Goal: Navigation & Orientation: Understand site structure

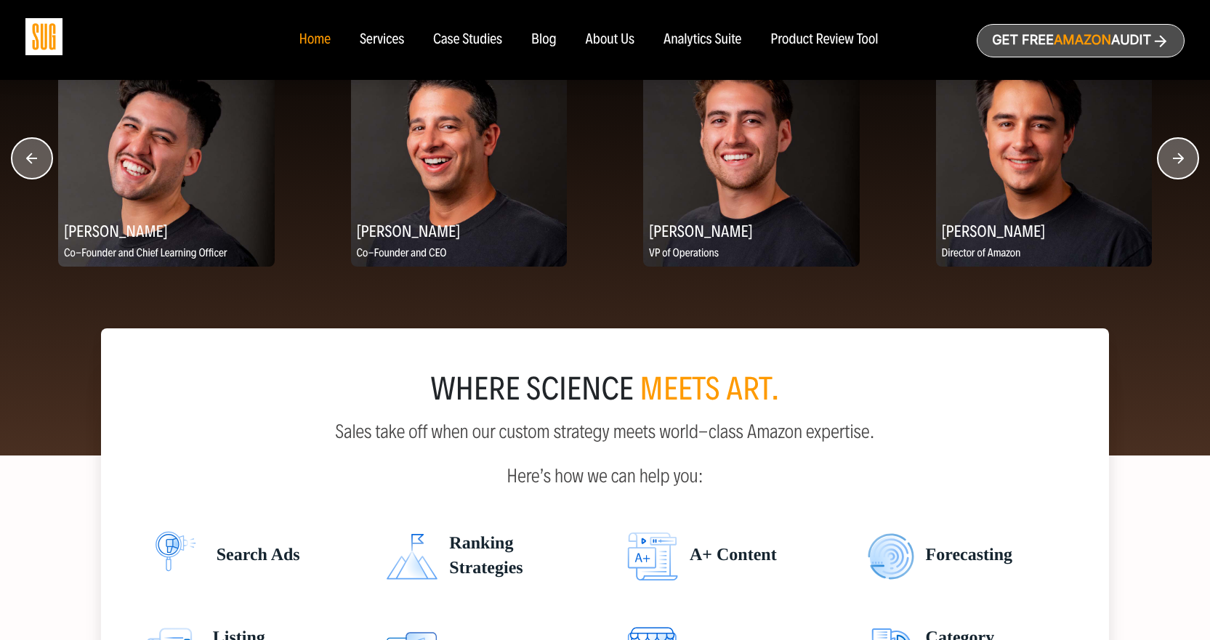
scroll to position [1889, 0]
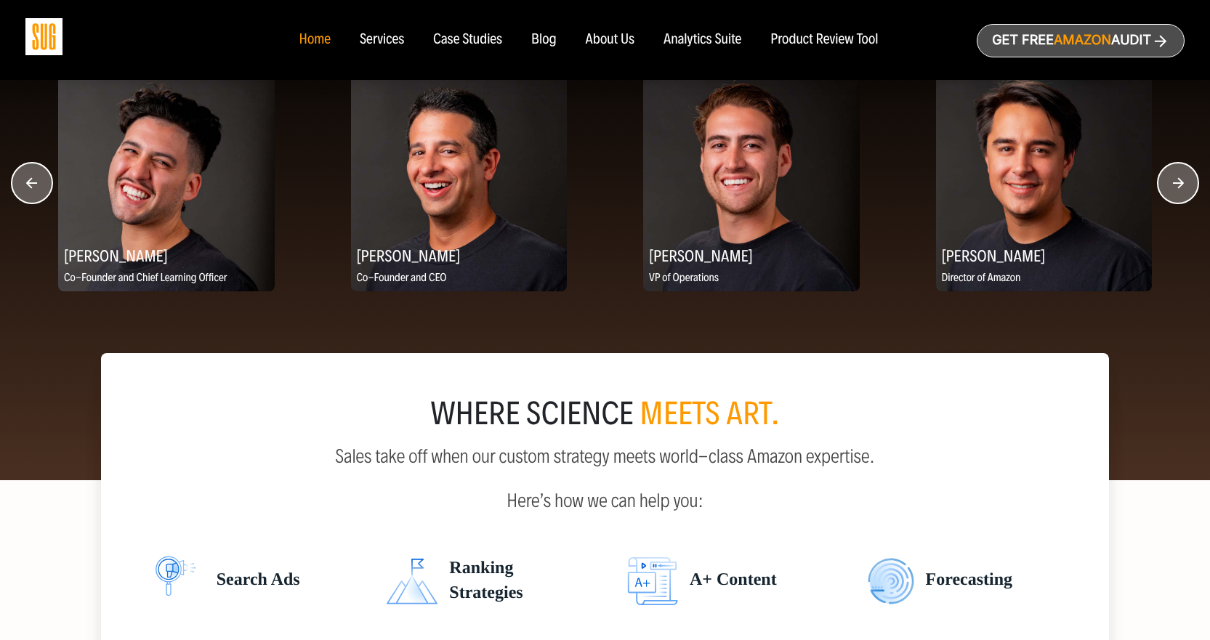
click at [1169, 191] on circle "button" at bounding box center [1177, 183] width 41 height 41
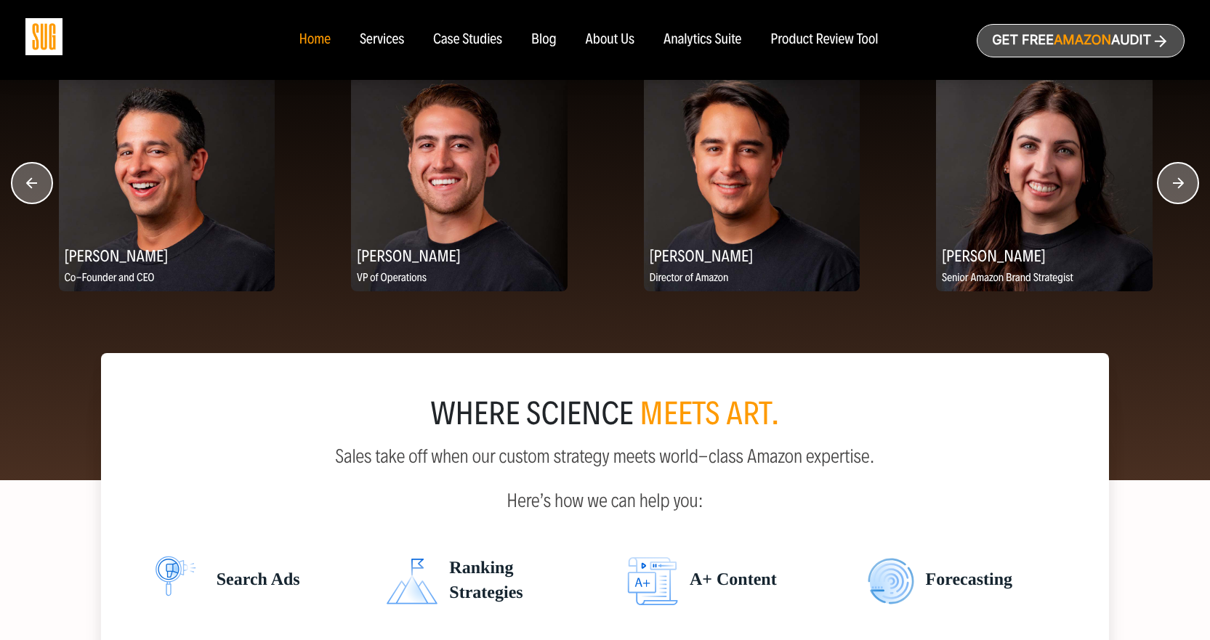
click at [1169, 178] on circle "button" at bounding box center [1177, 183] width 41 height 41
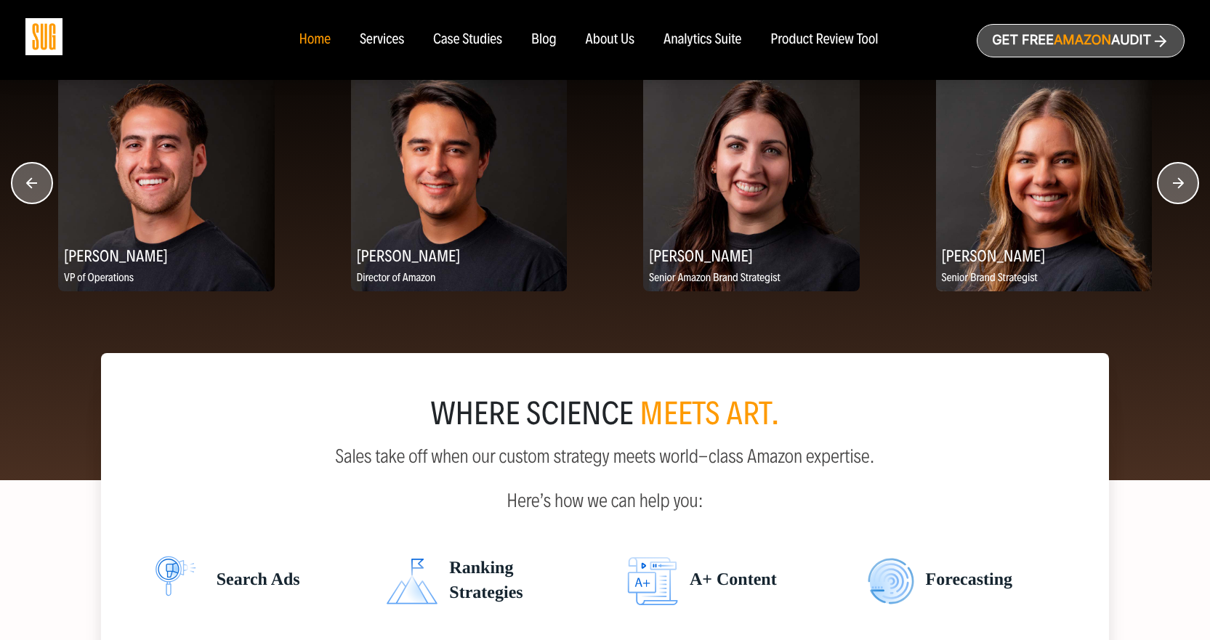
click at [1169, 178] on circle "button" at bounding box center [1177, 183] width 41 height 41
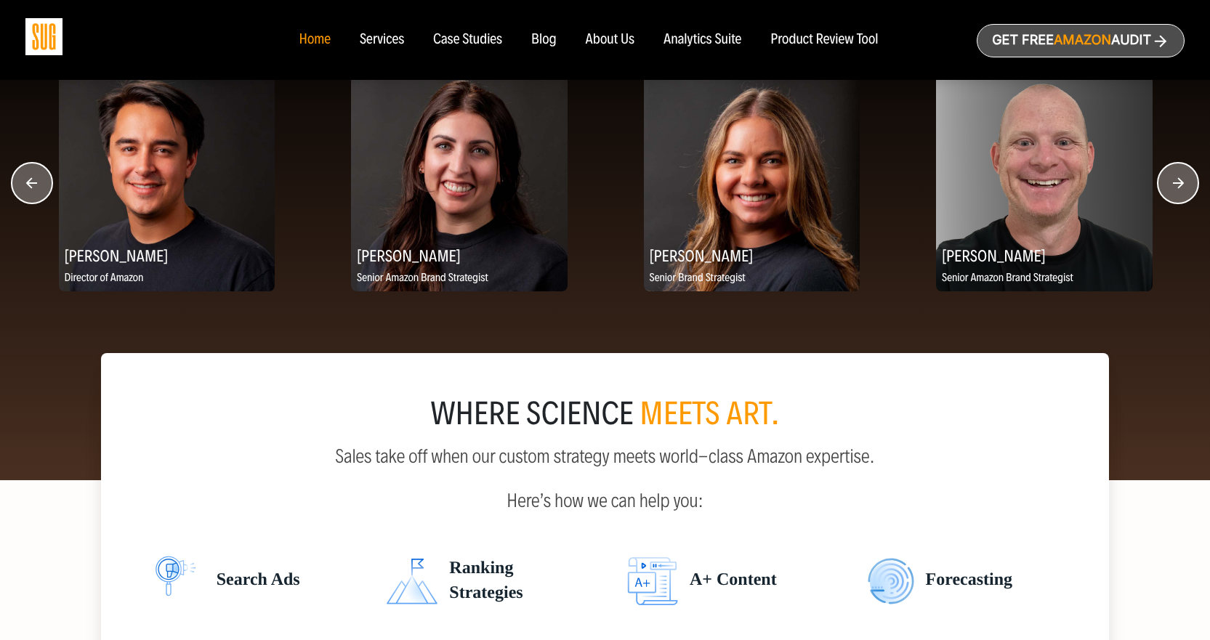
click at [1169, 178] on circle "button" at bounding box center [1177, 183] width 41 height 41
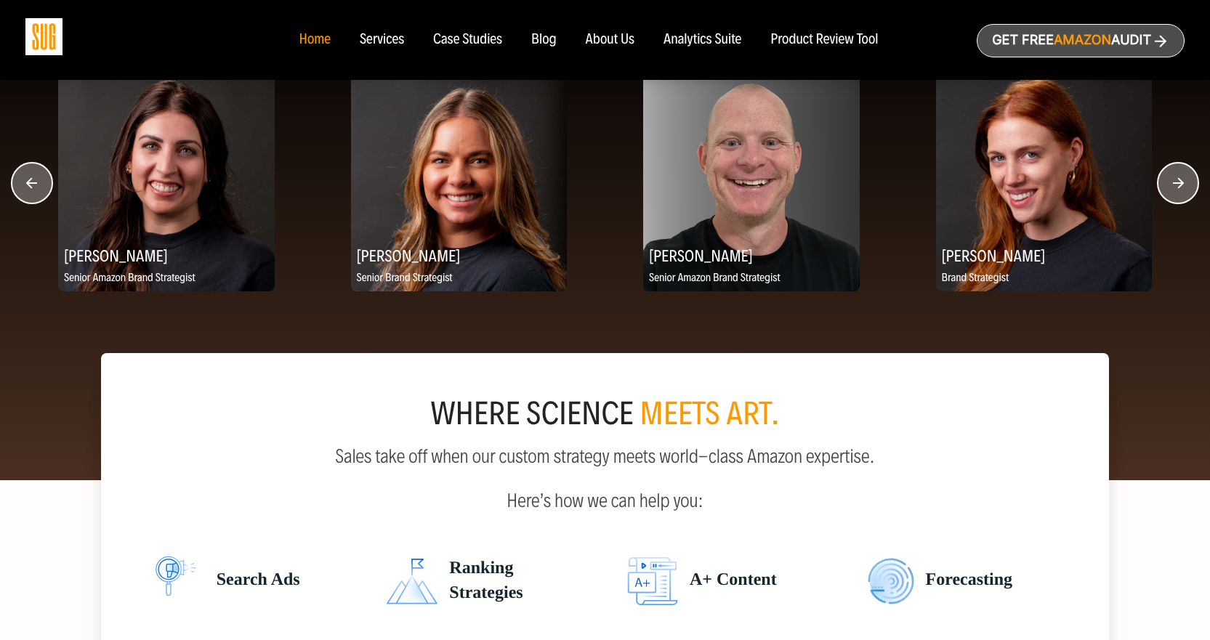
click at [1169, 178] on circle "button" at bounding box center [1177, 183] width 41 height 41
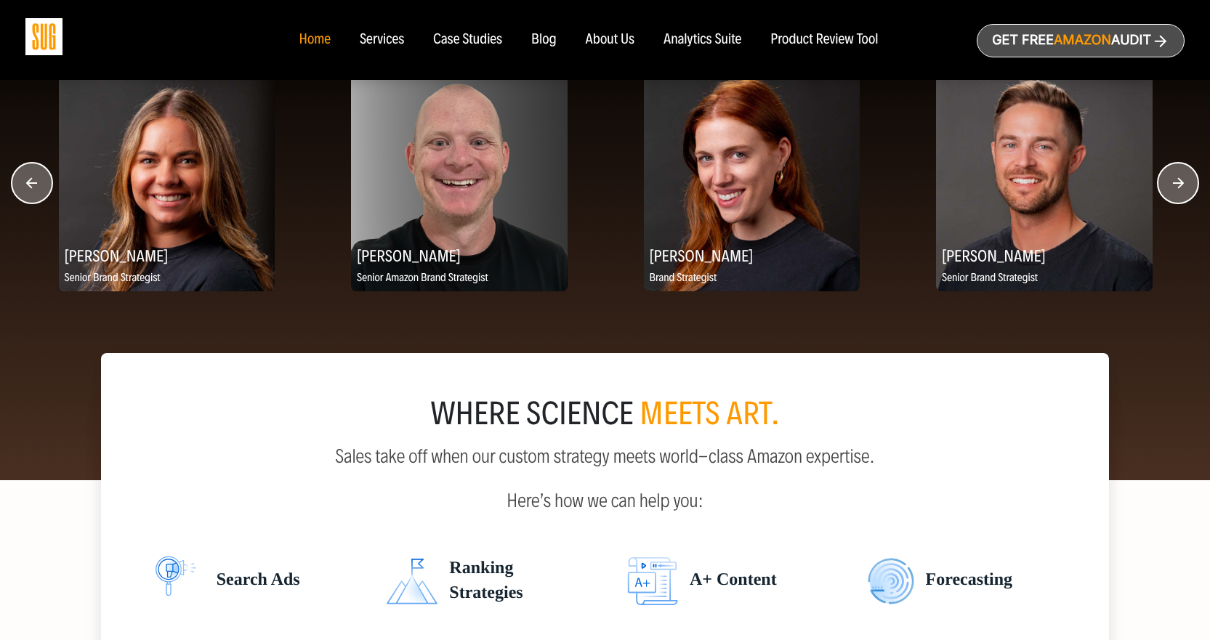
click at [1169, 178] on circle "button" at bounding box center [1177, 183] width 41 height 41
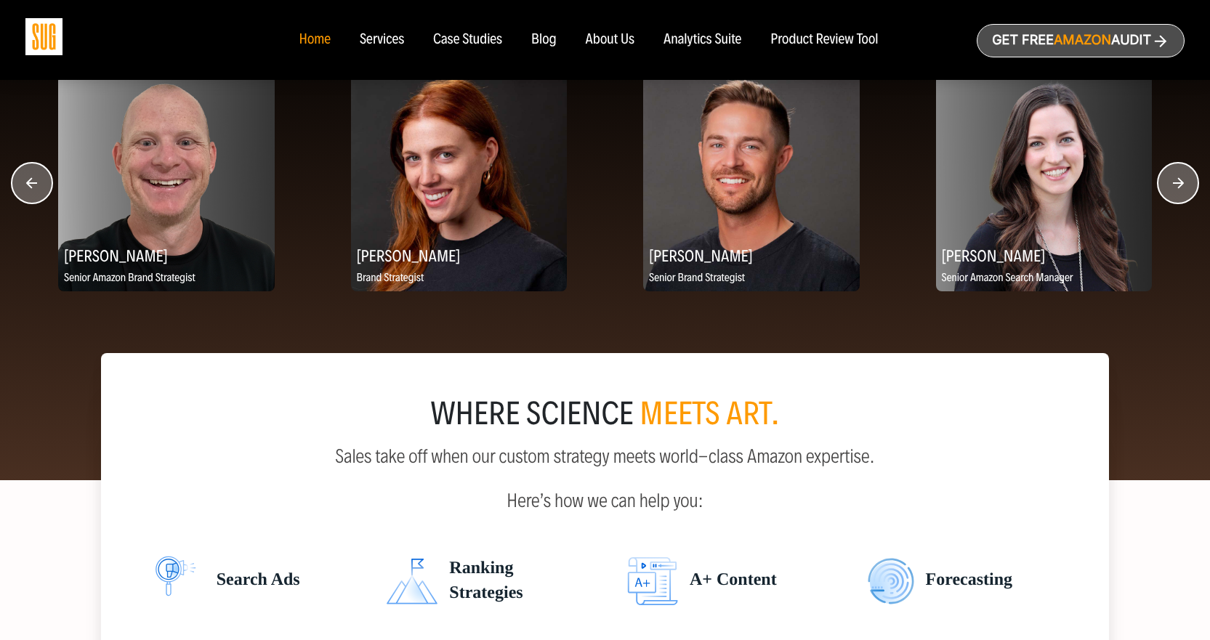
click at [1169, 178] on circle "button" at bounding box center [1177, 183] width 41 height 41
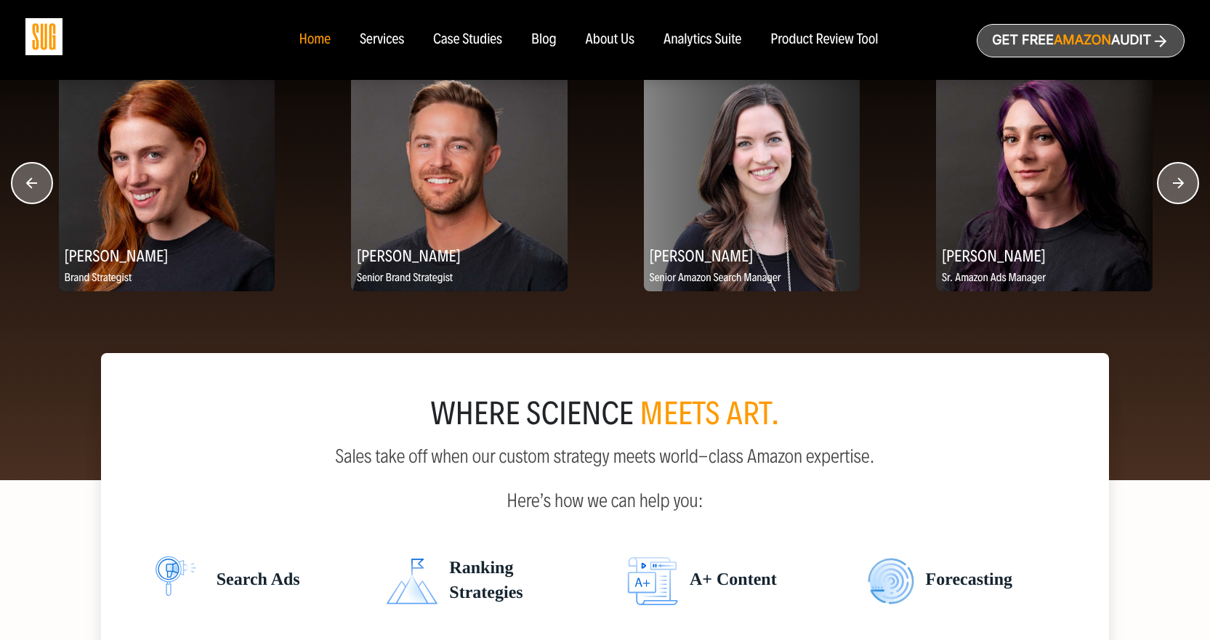
click at [1169, 178] on circle "button" at bounding box center [1177, 183] width 41 height 41
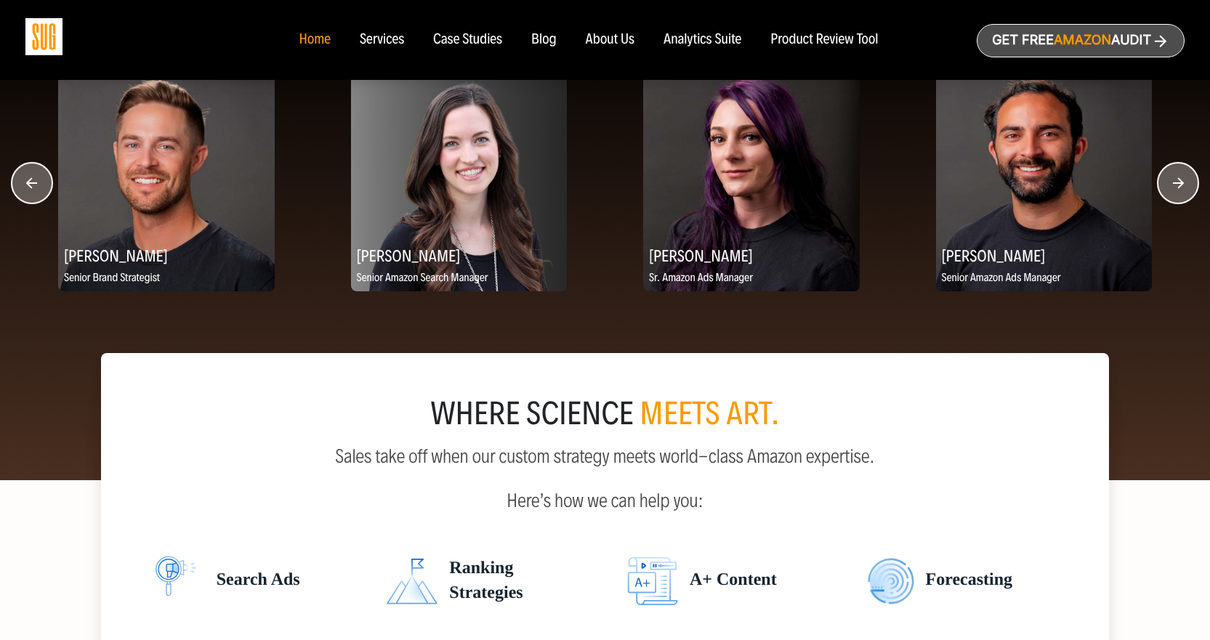
click at [1169, 178] on circle "button" at bounding box center [1177, 183] width 41 height 41
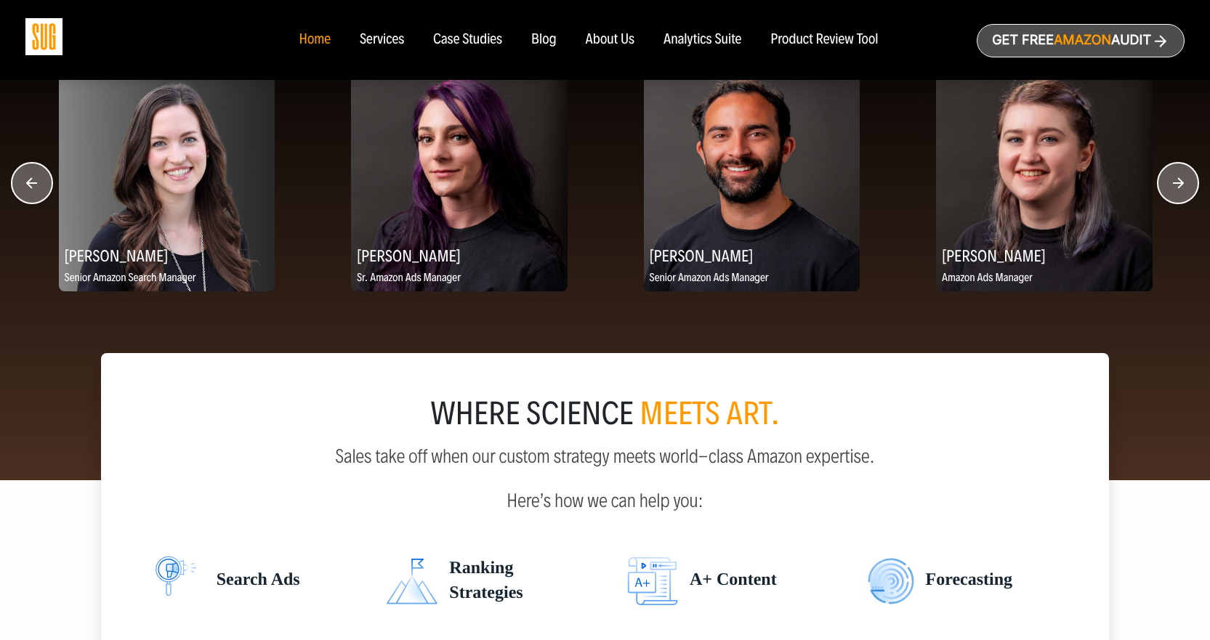
click at [1169, 178] on circle "button" at bounding box center [1177, 183] width 41 height 41
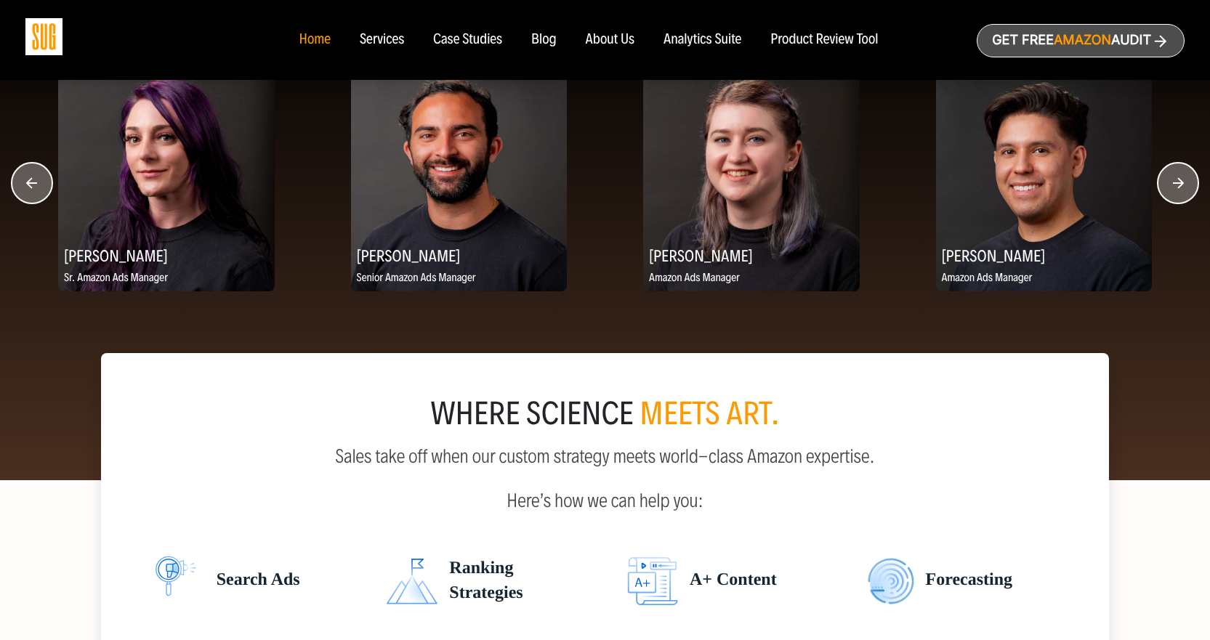
click at [1169, 178] on circle "button" at bounding box center [1177, 183] width 41 height 41
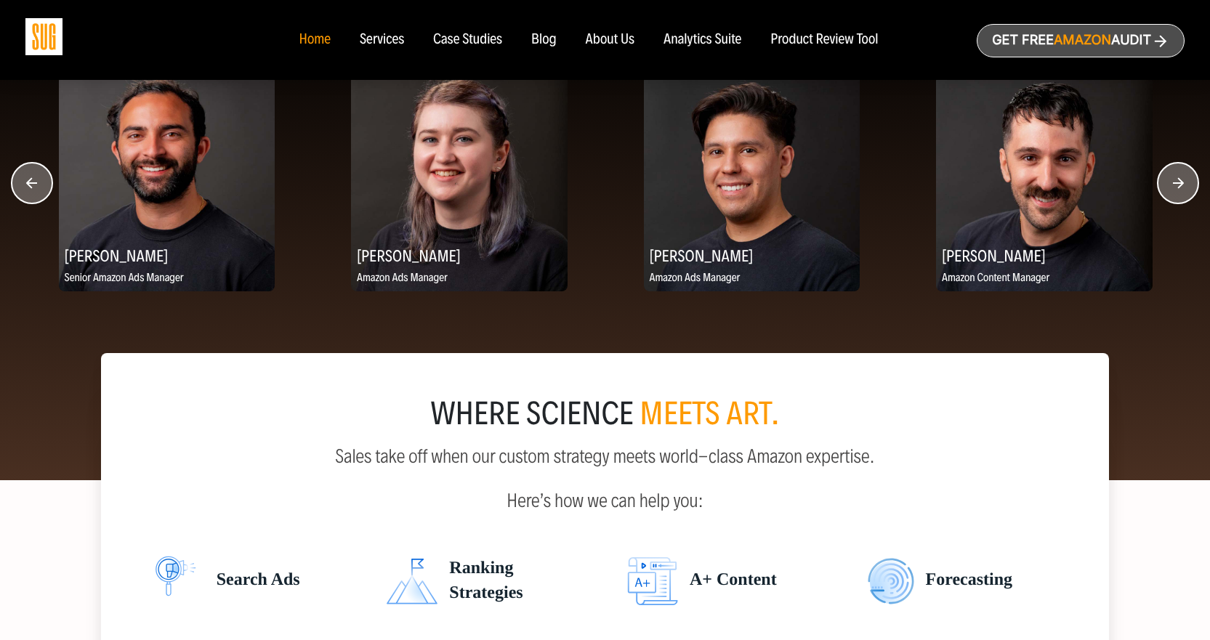
click at [1169, 178] on circle "button" at bounding box center [1177, 183] width 41 height 41
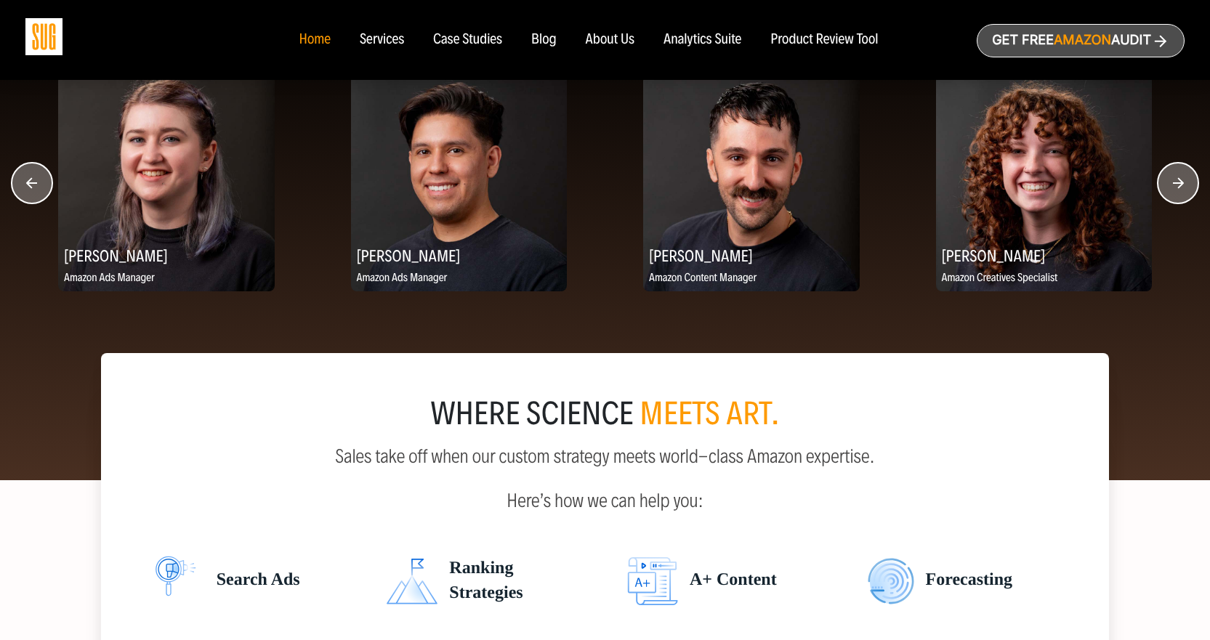
click at [1169, 178] on circle "button" at bounding box center [1177, 183] width 41 height 41
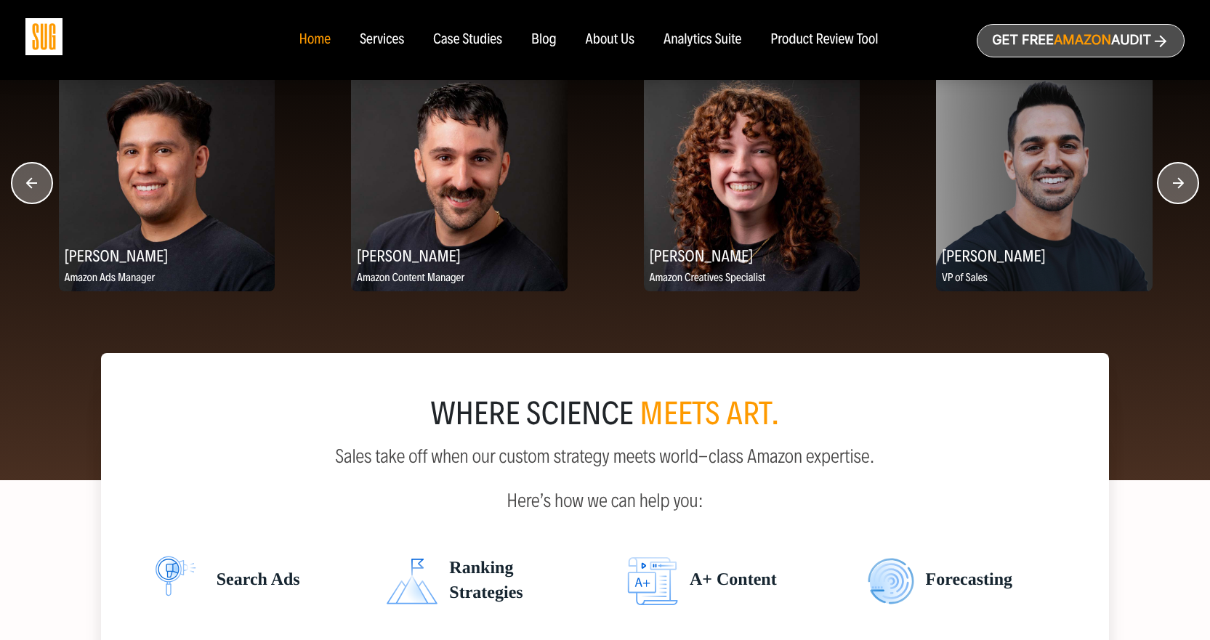
click at [1169, 178] on circle "button" at bounding box center [1177, 183] width 41 height 41
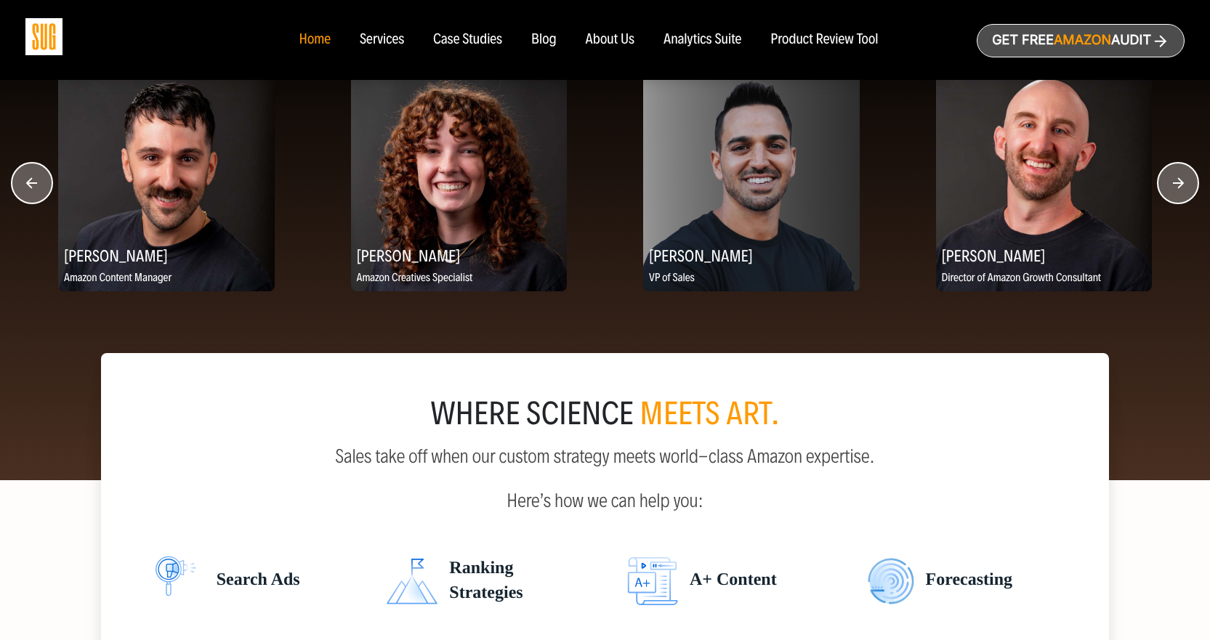
click at [1169, 178] on circle "button" at bounding box center [1177, 183] width 41 height 41
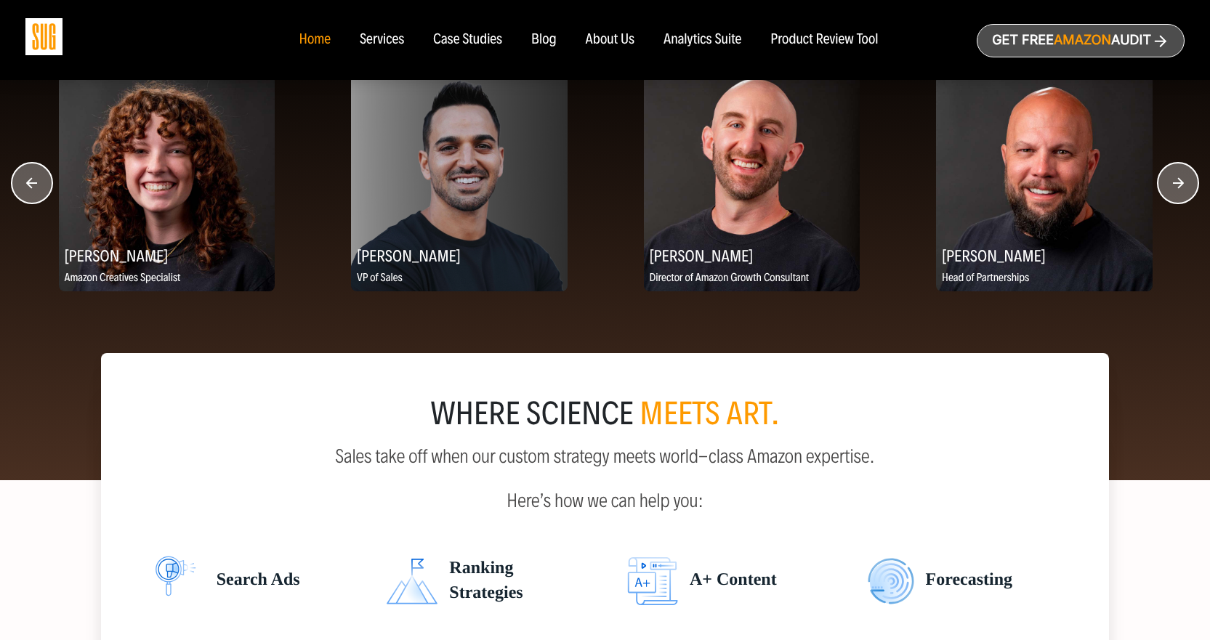
click at [1169, 178] on circle "button" at bounding box center [1177, 183] width 41 height 41
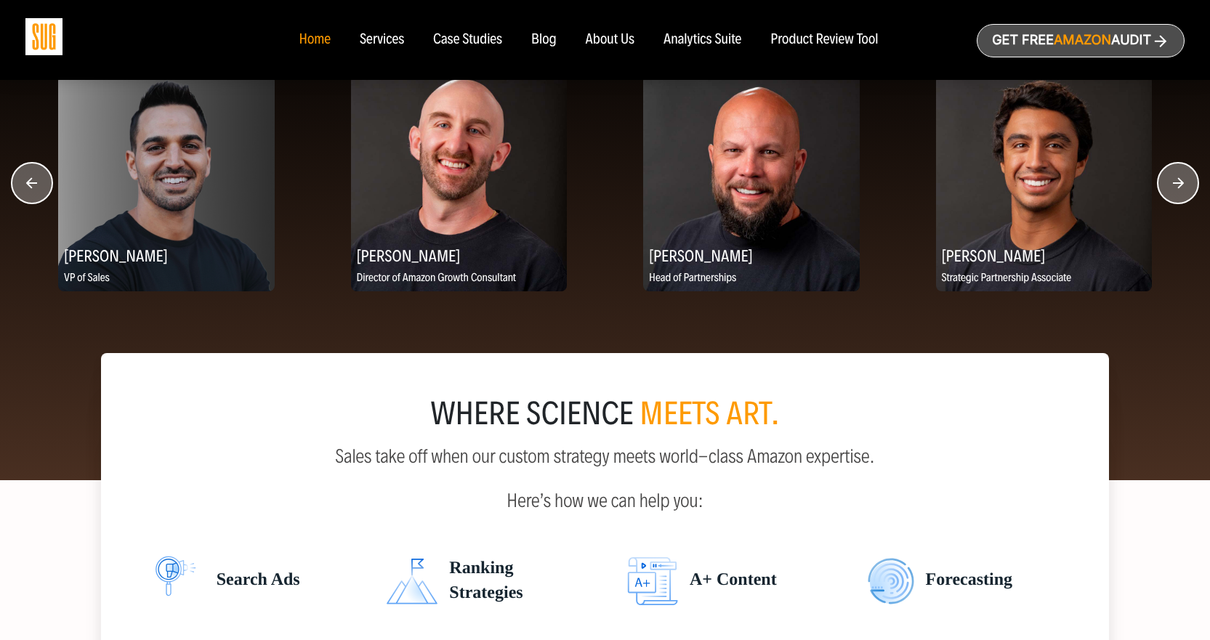
click at [1169, 178] on circle "button" at bounding box center [1177, 183] width 41 height 41
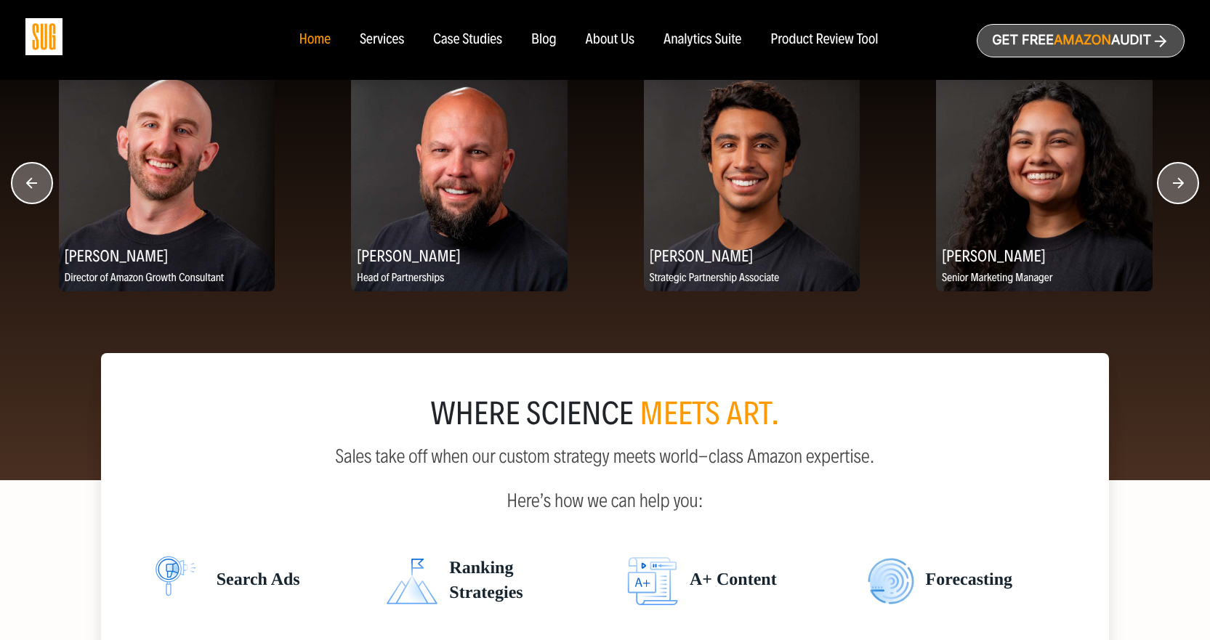
click at [1169, 178] on circle "button" at bounding box center [1177, 183] width 41 height 41
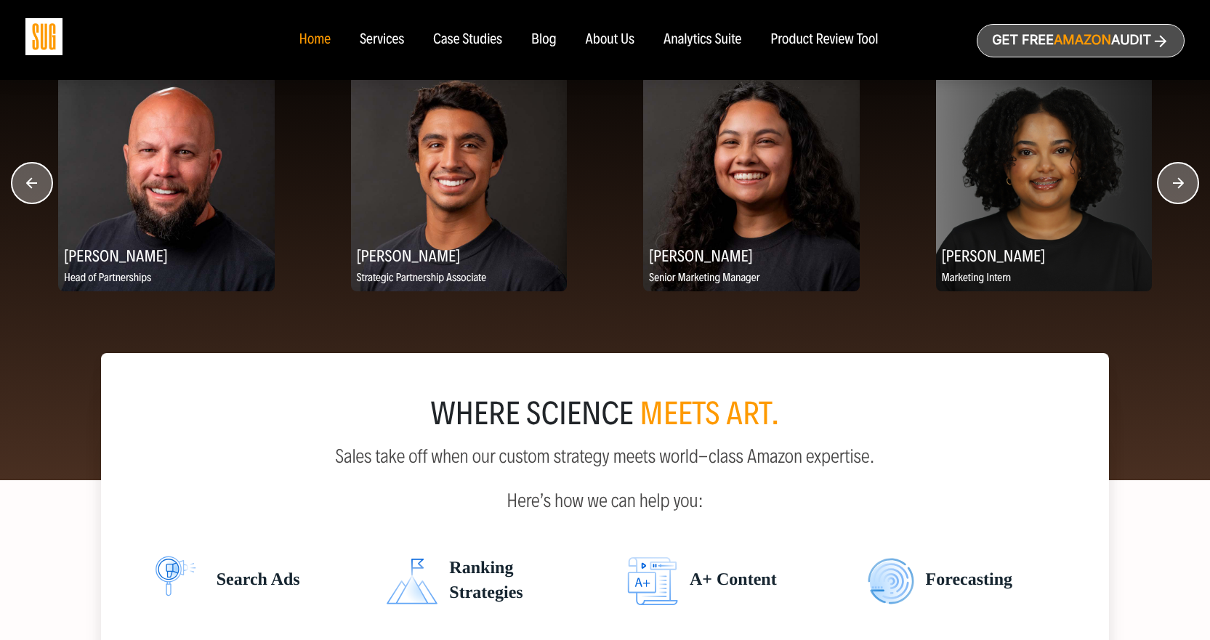
click at [1169, 178] on circle "button" at bounding box center [1177, 183] width 41 height 41
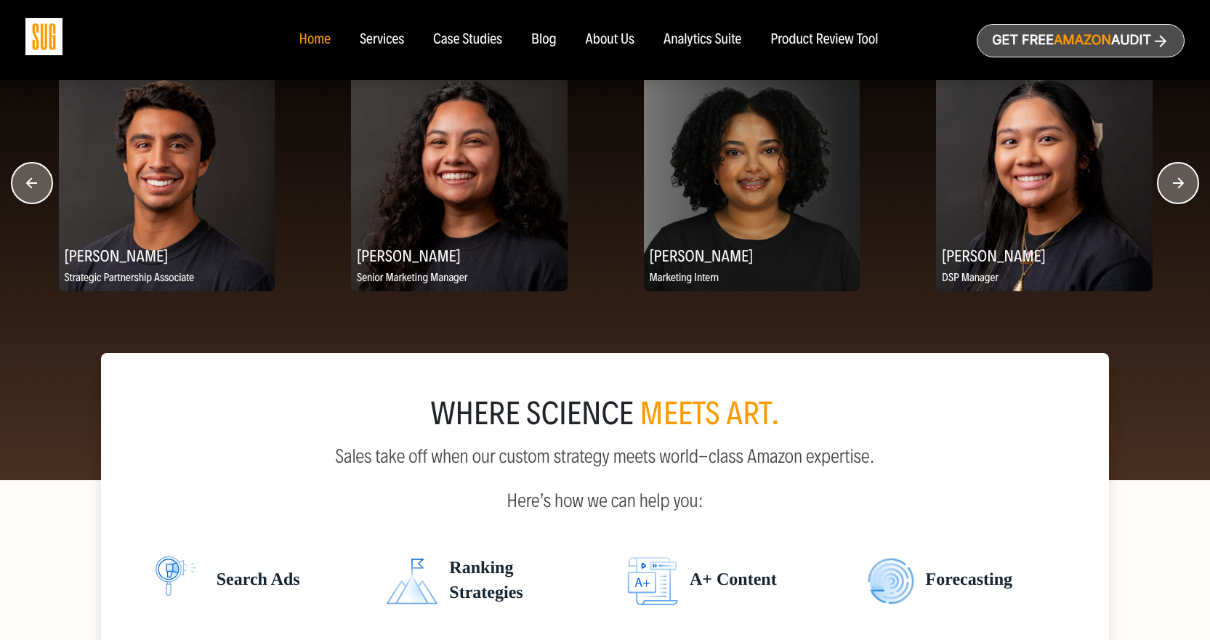
click at [1169, 178] on circle "button" at bounding box center [1177, 183] width 41 height 41
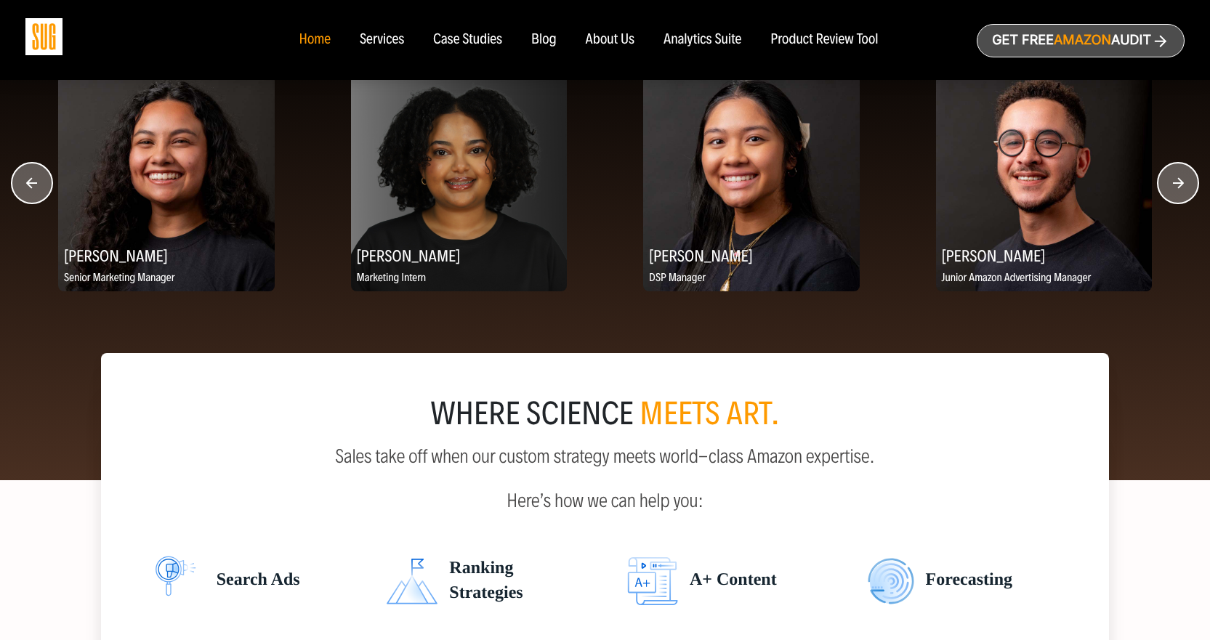
click at [1169, 178] on circle "button" at bounding box center [1177, 183] width 41 height 41
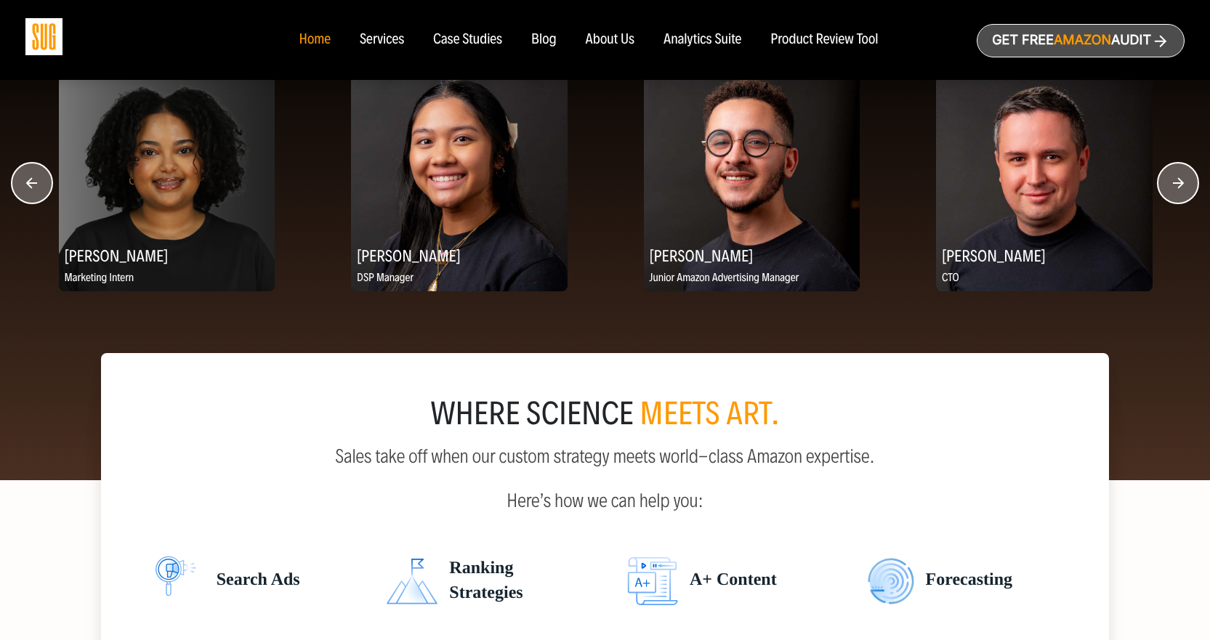
click at [1169, 178] on circle "button" at bounding box center [1177, 183] width 41 height 41
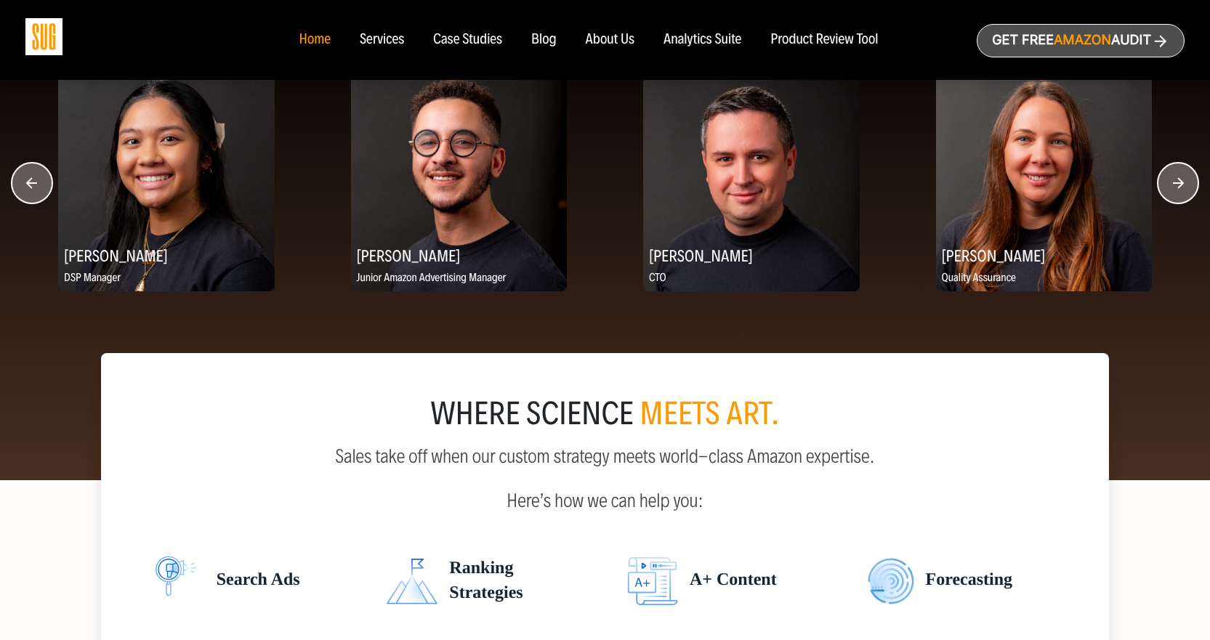
click at [1169, 178] on circle "button" at bounding box center [1177, 183] width 41 height 41
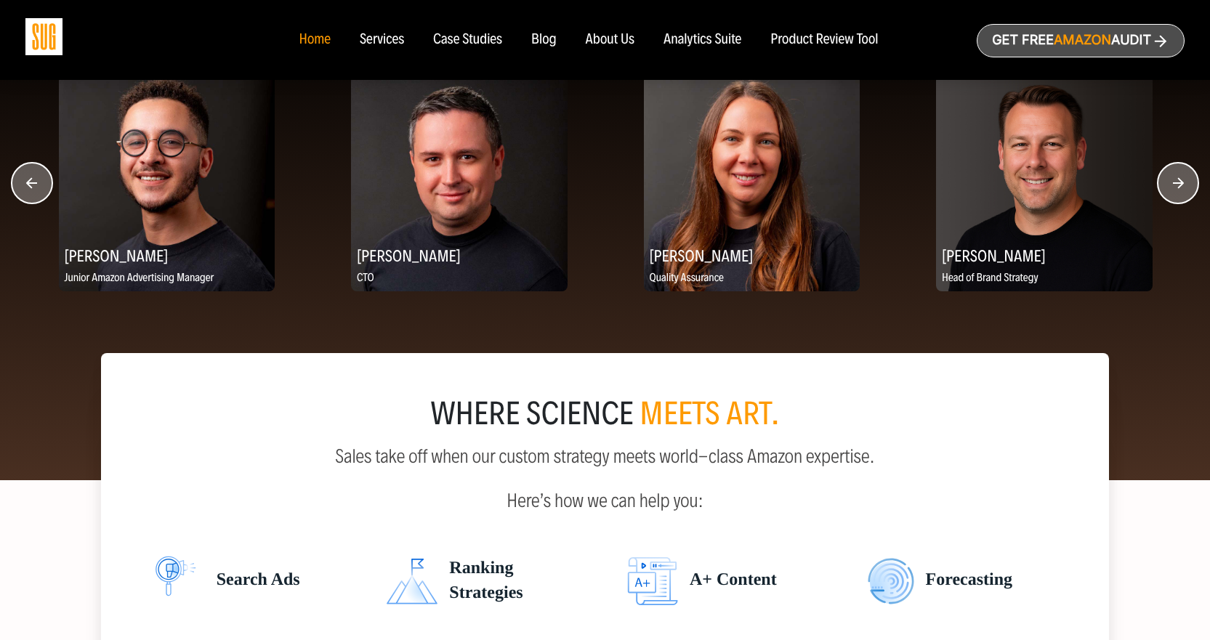
click at [1169, 178] on circle "button" at bounding box center [1177, 183] width 41 height 41
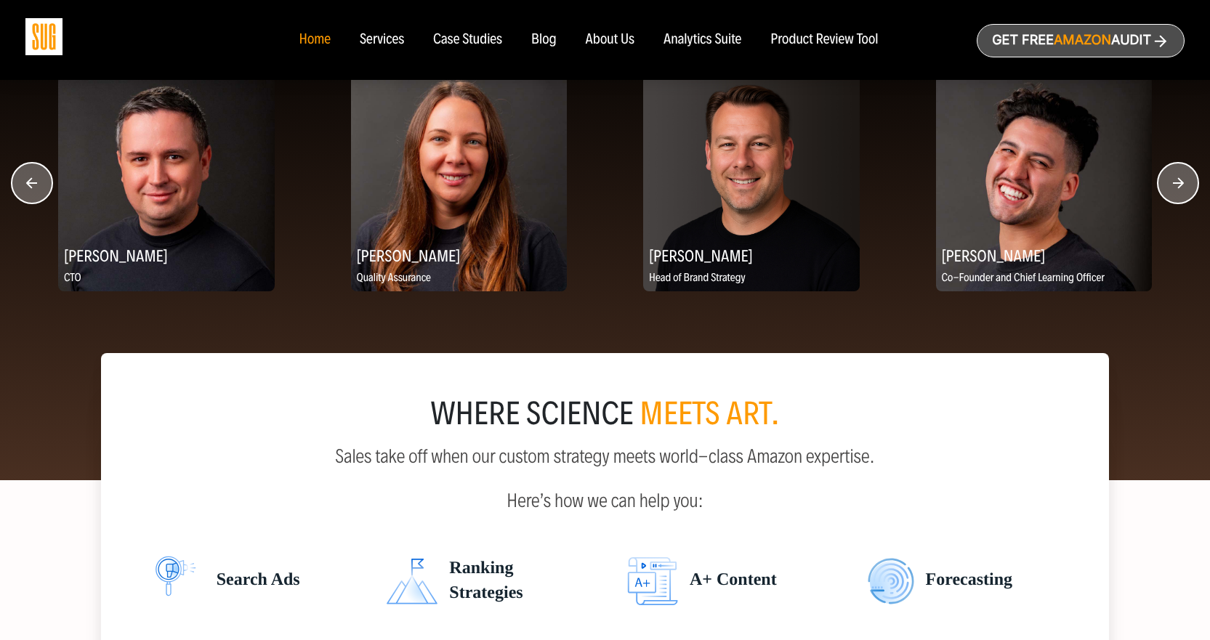
click at [625, 39] on div "About Us" at bounding box center [610, 40] width 49 height 16
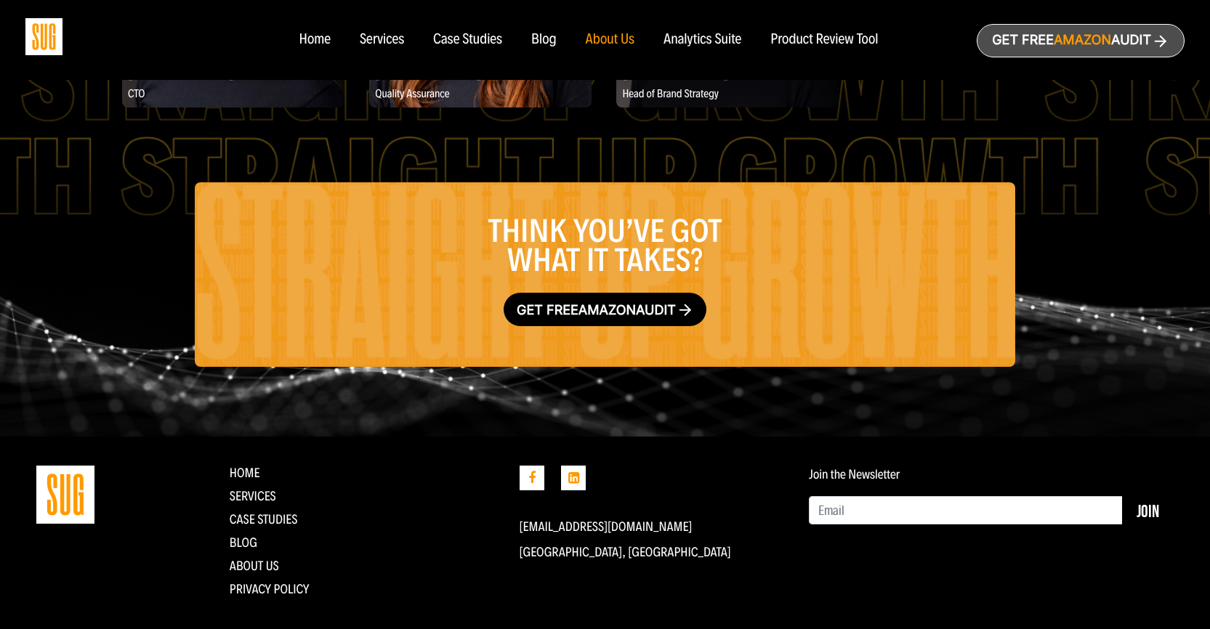
scroll to position [2526, 0]
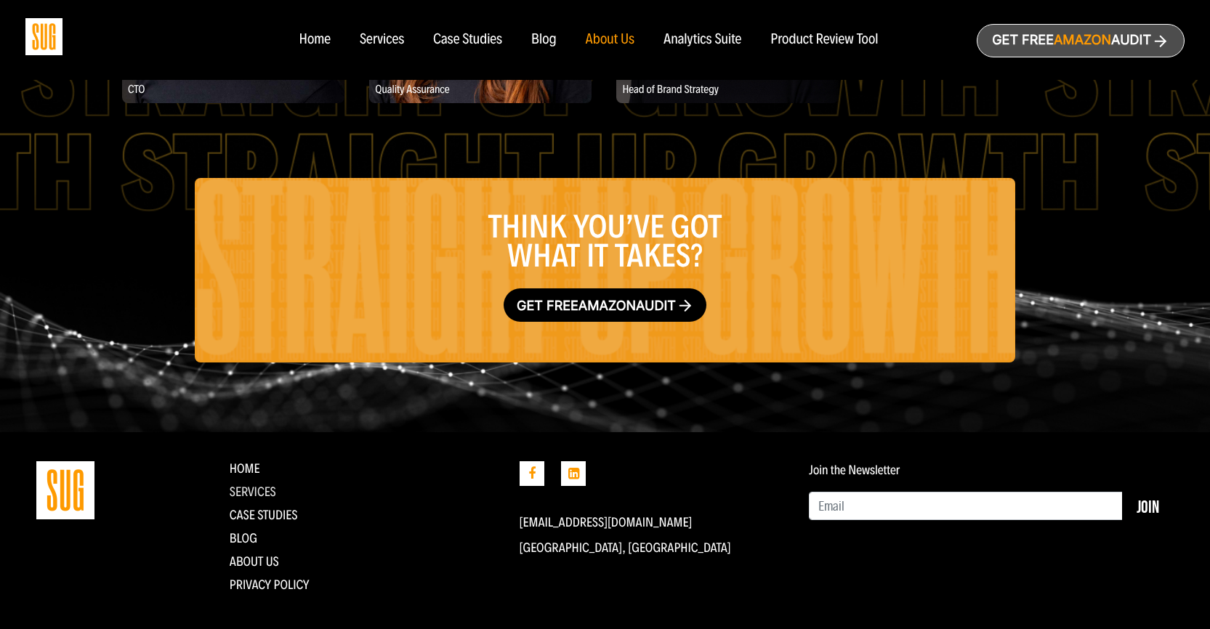
click at [254, 484] on link "Services" at bounding box center [253, 492] width 46 height 16
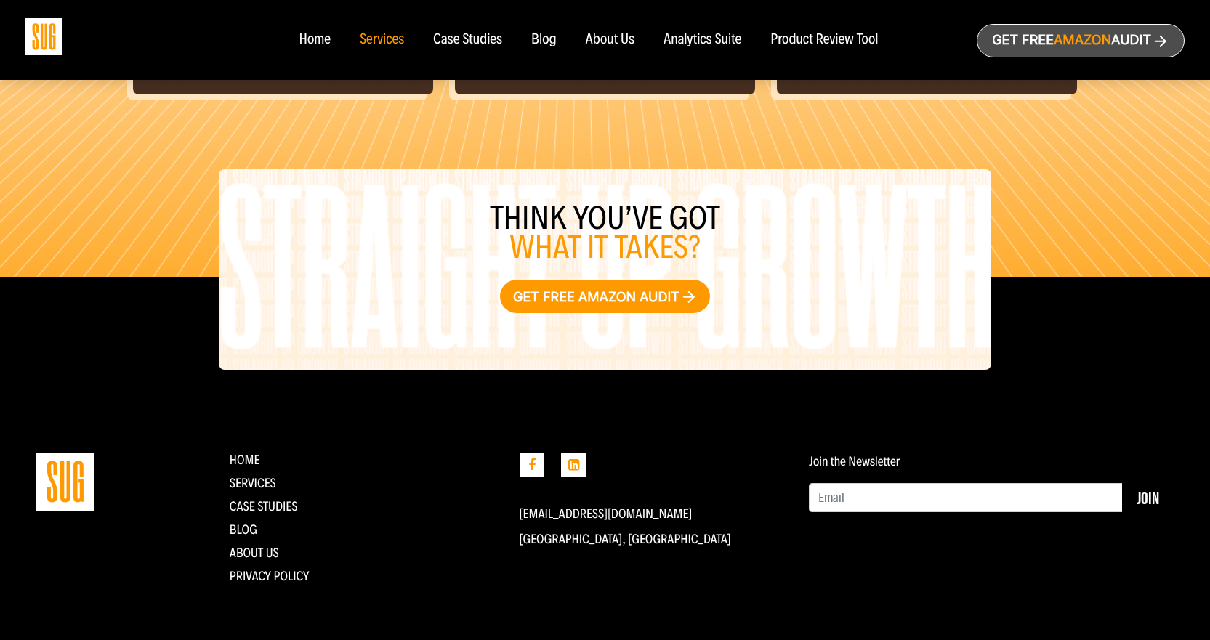
scroll to position [1678, 0]
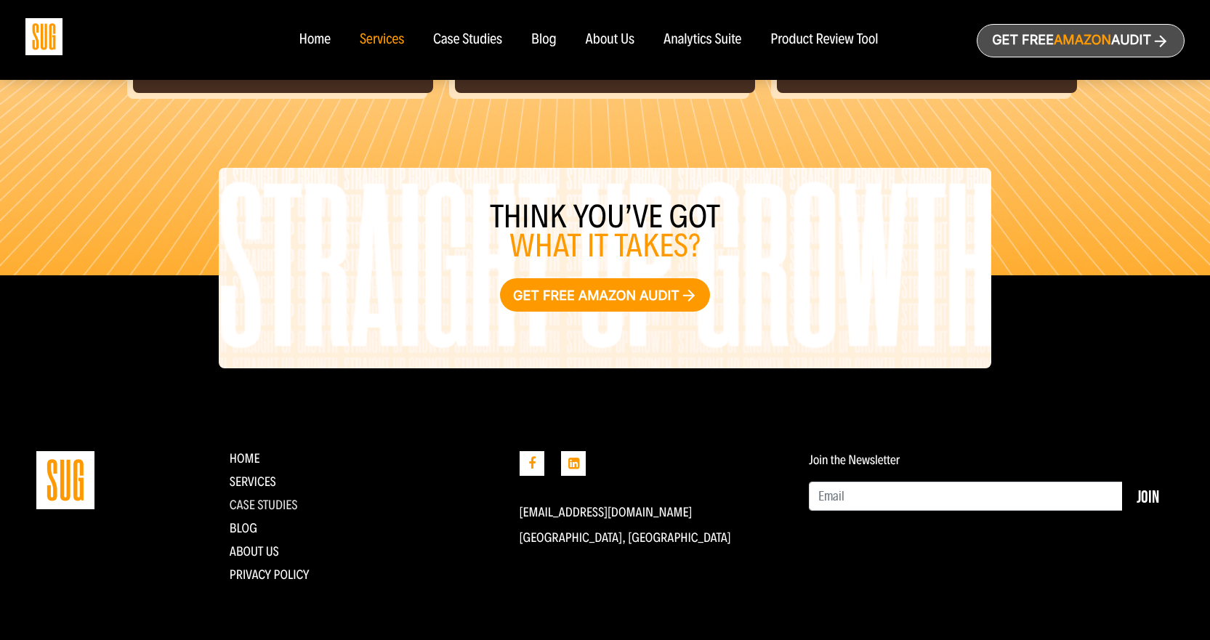
click at [253, 510] on link "CASE STUDIES" at bounding box center [264, 505] width 68 height 16
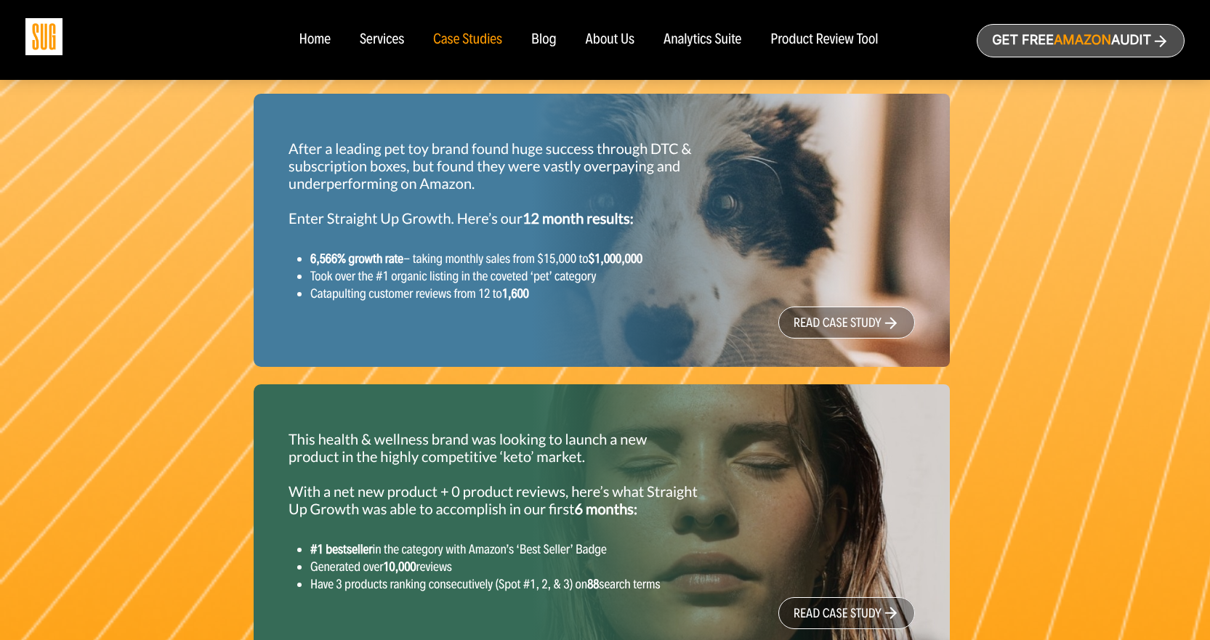
scroll to position [1961, 0]
